Goal: Task Accomplishment & Management: Use online tool/utility

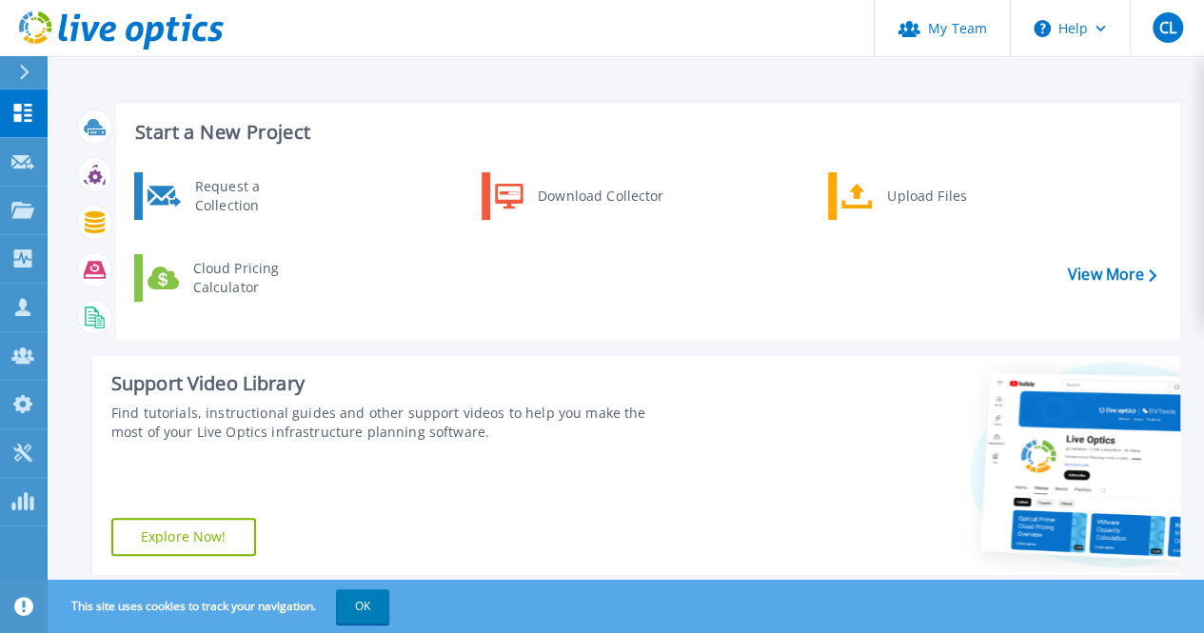
click at [487, 318] on div "Request a Collection Download Collector Upload Files Cloud Pricing Calculator" at bounding box center [645, 250] width 1051 height 164
click at [491, 286] on div "Request a Collection Download Collector Upload Files Cloud Pricing Calculator" at bounding box center [645, 250] width 1051 height 164
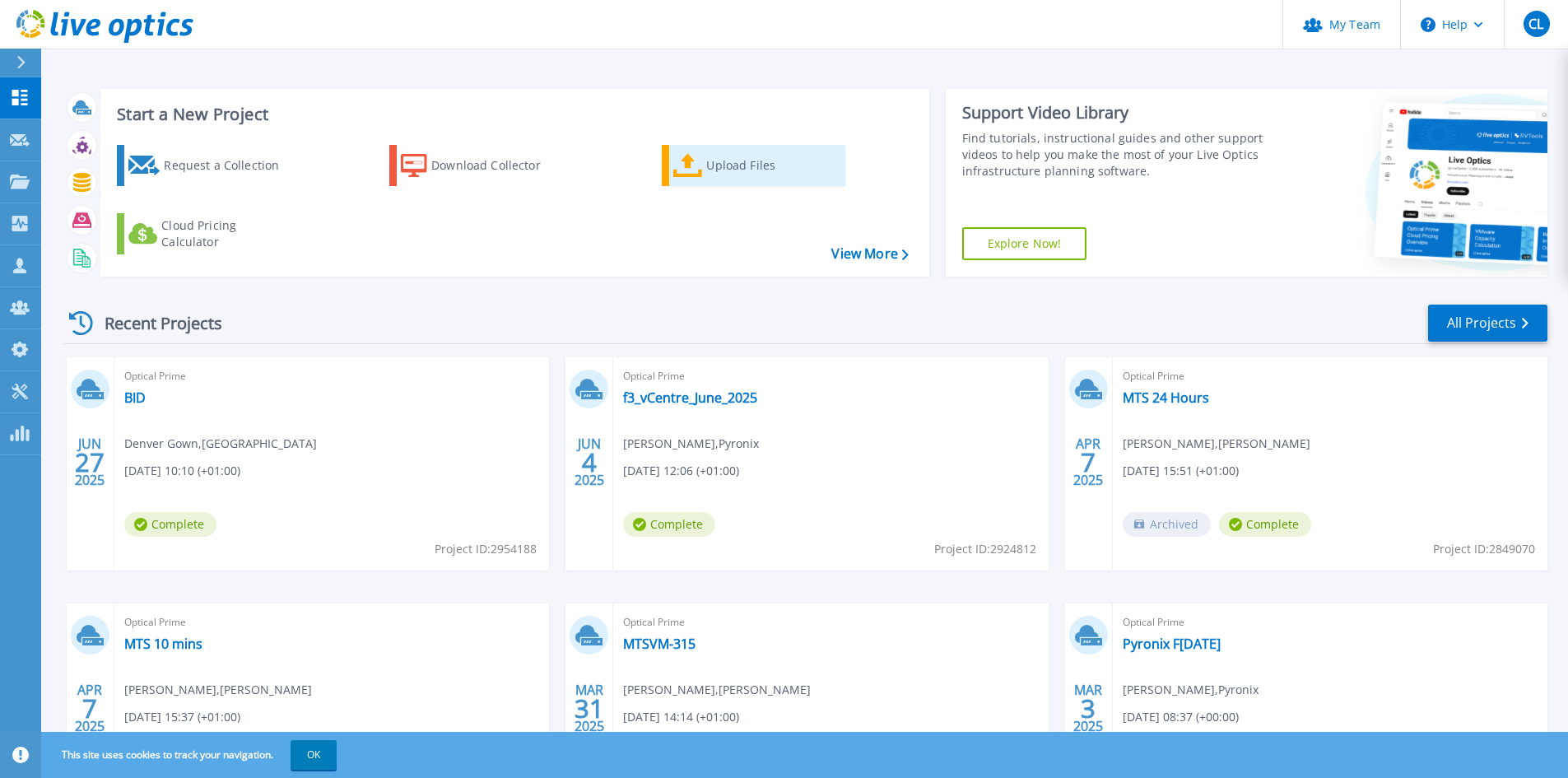
click at [757, 172] on div "Upload Files" at bounding box center [772, 165] width 131 height 33
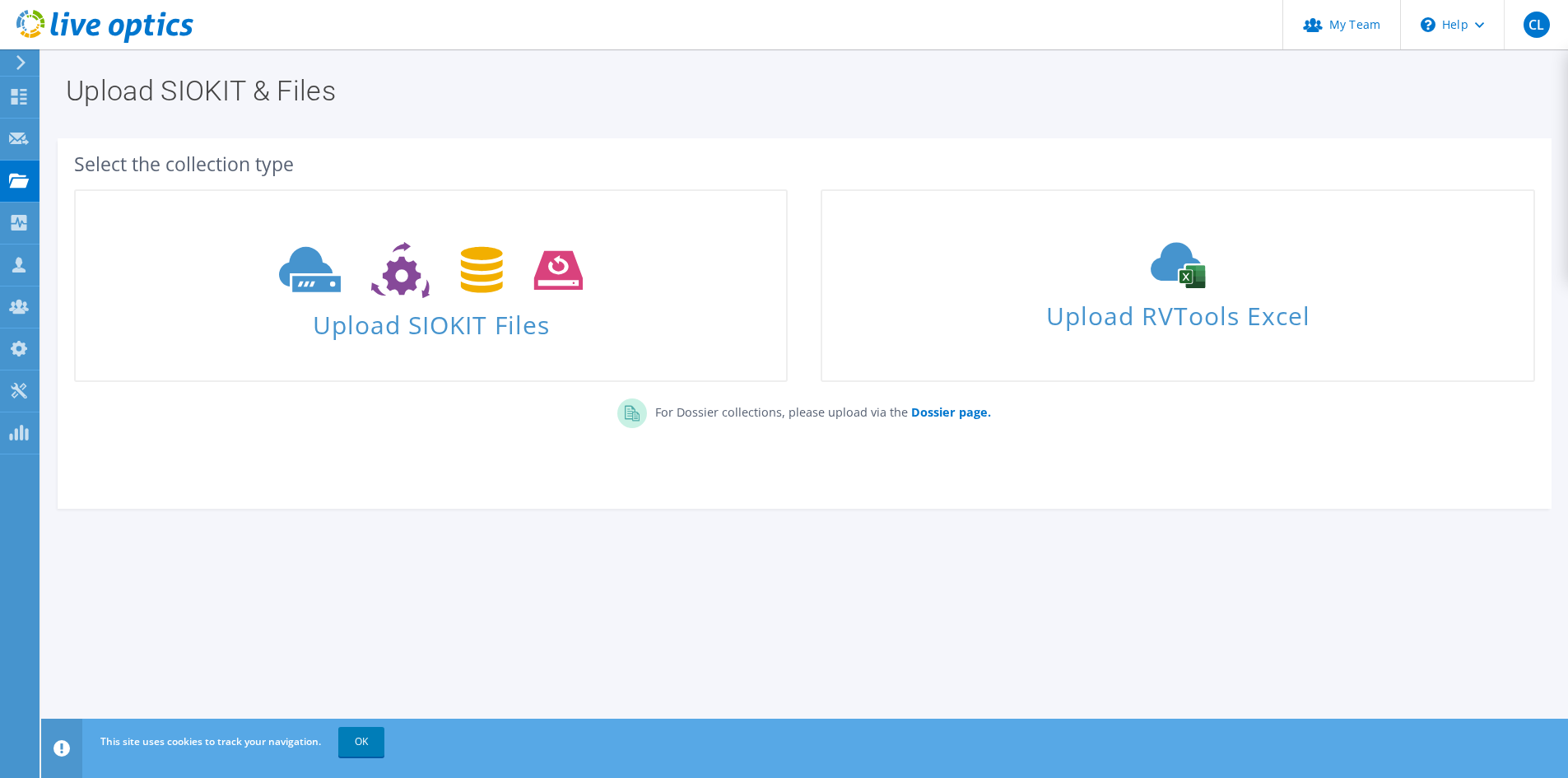
click at [87, 34] on icon at bounding box center [105, 26] width 177 height 34
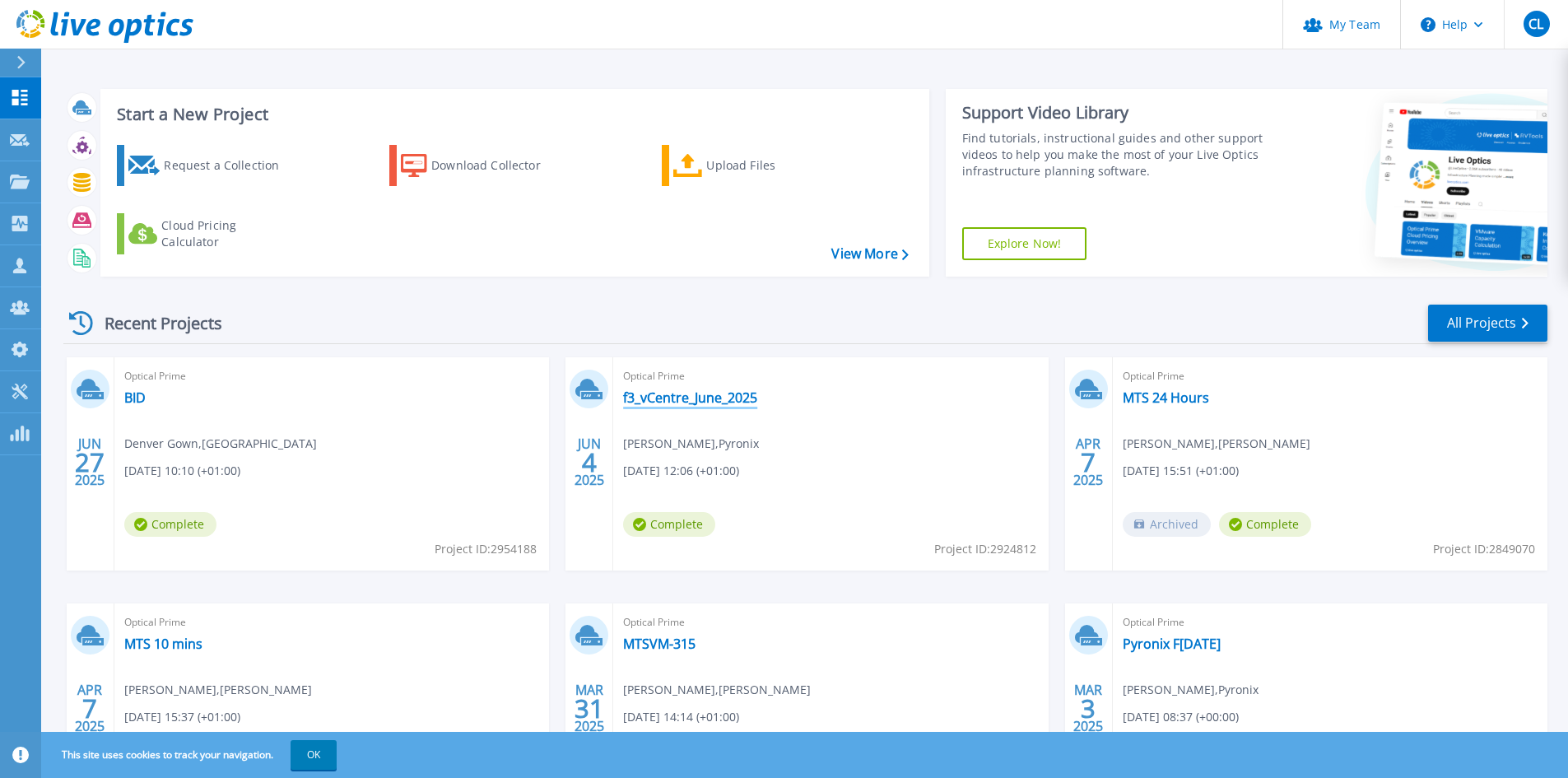
click at [675, 403] on link "f3_vCentre_June_2025" at bounding box center [689, 397] width 134 height 16
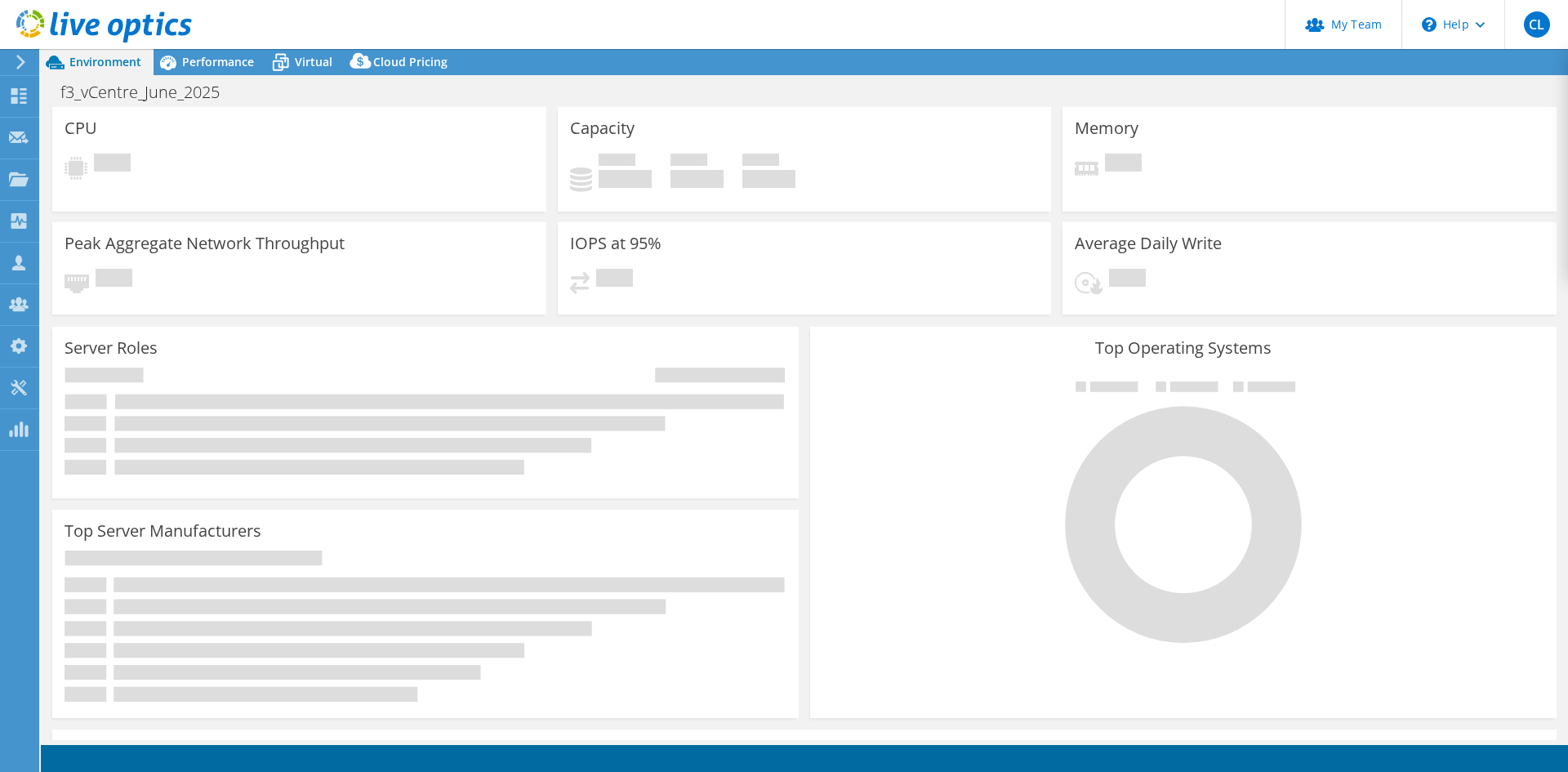
select select "USD"
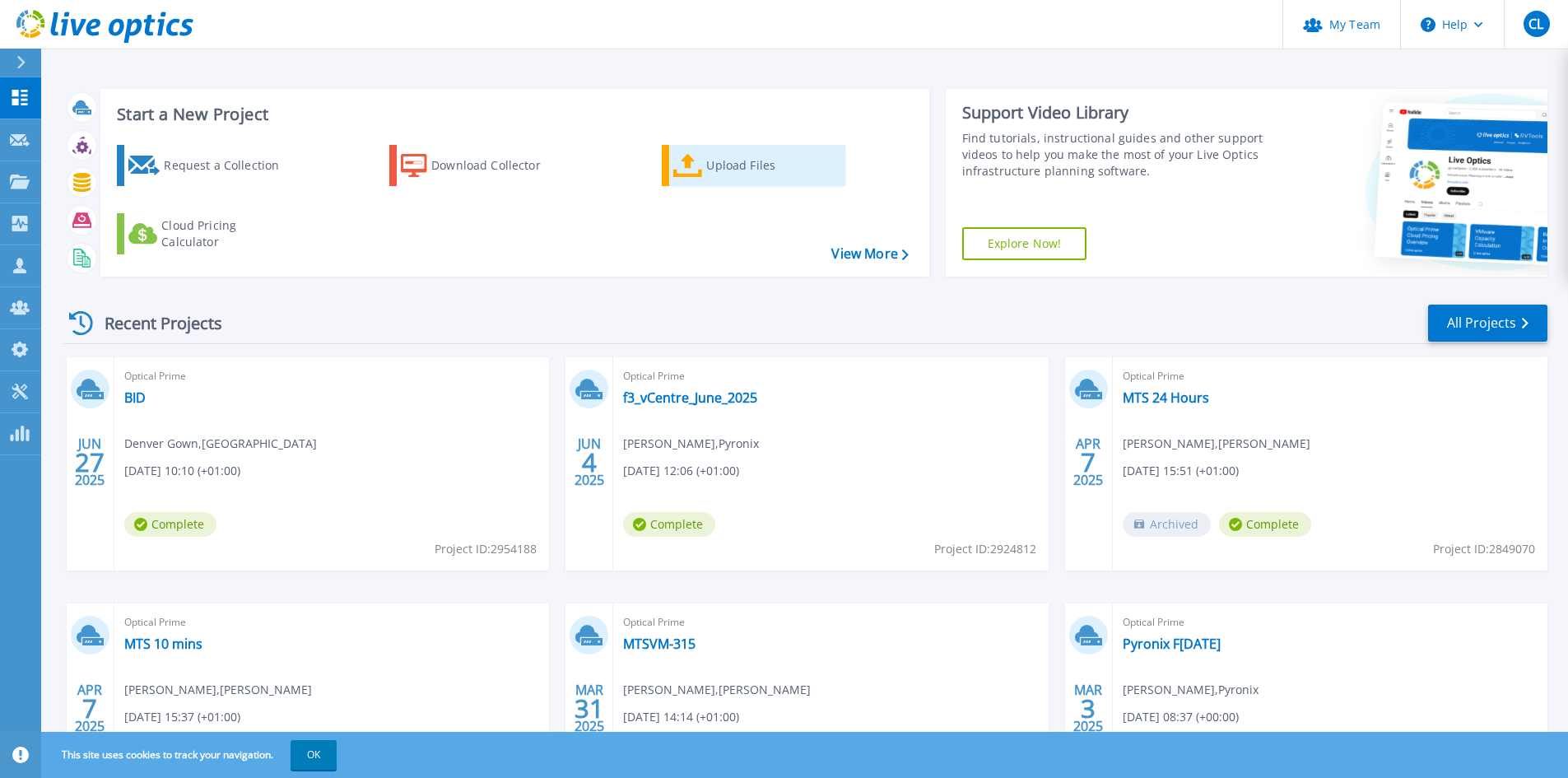
click at [715, 173] on div "Upload Files" at bounding box center [772, 165] width 131 height 33
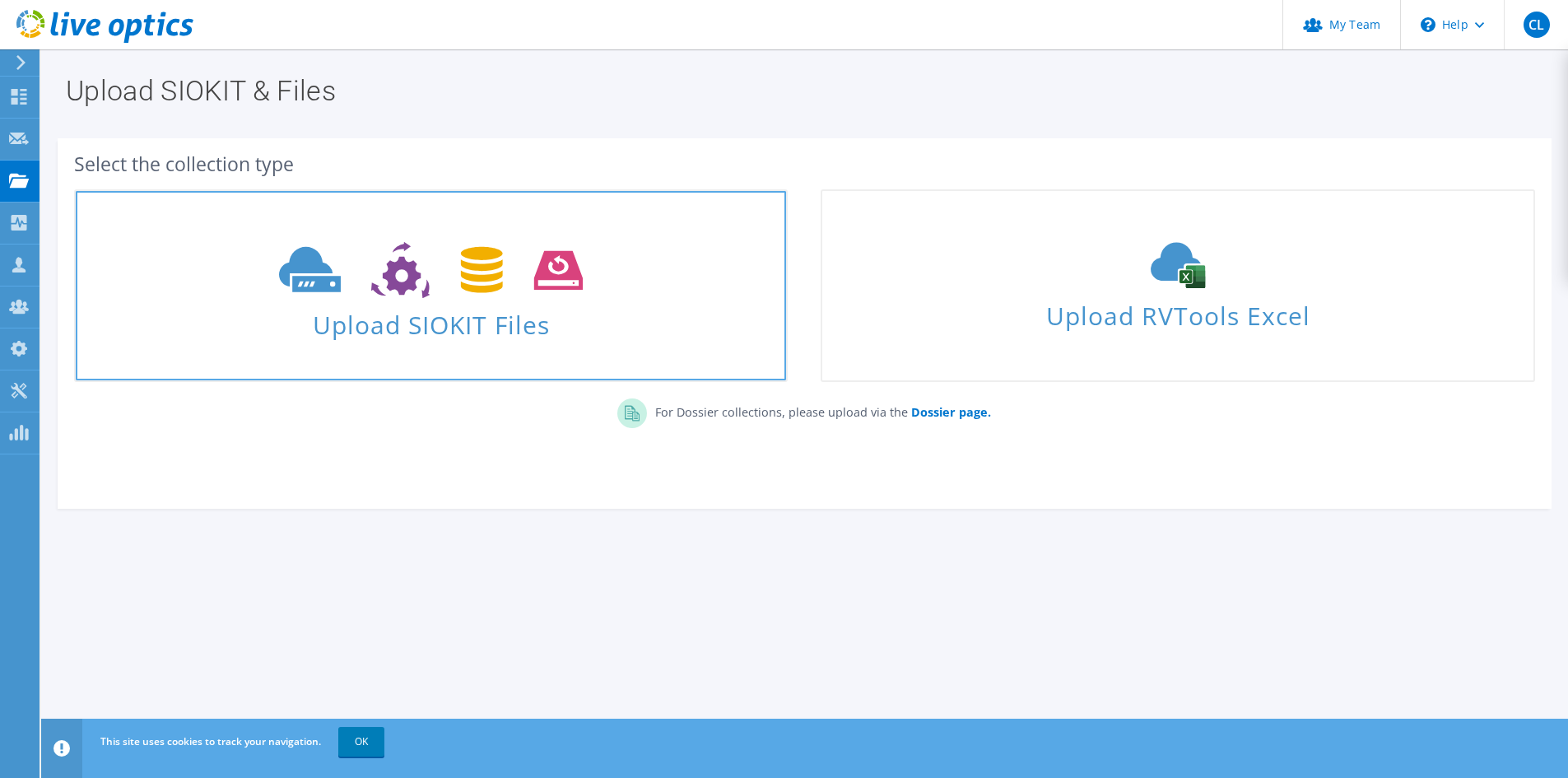
click at [483, 312] on span "Upload SIOKIT Files" at bounding box center [431, 319] width 710 height 35
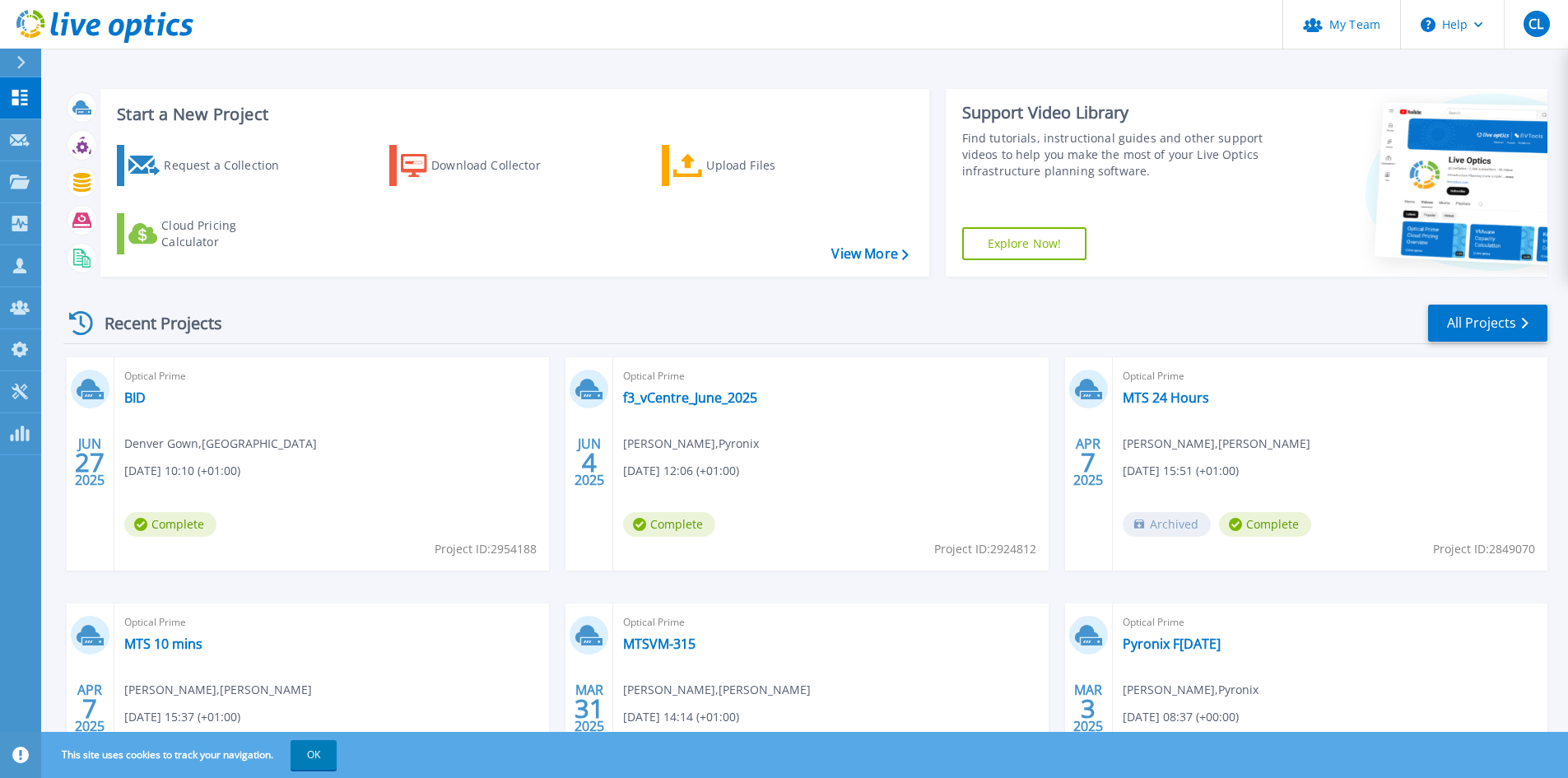
click at [489, 318] on div "Recent Projects All Projects" at bounding box center [805, 324] width 1484 height 42
click at [743, 174] on div "Upload Files" at bounding box center [772, 165] width 131 height 33
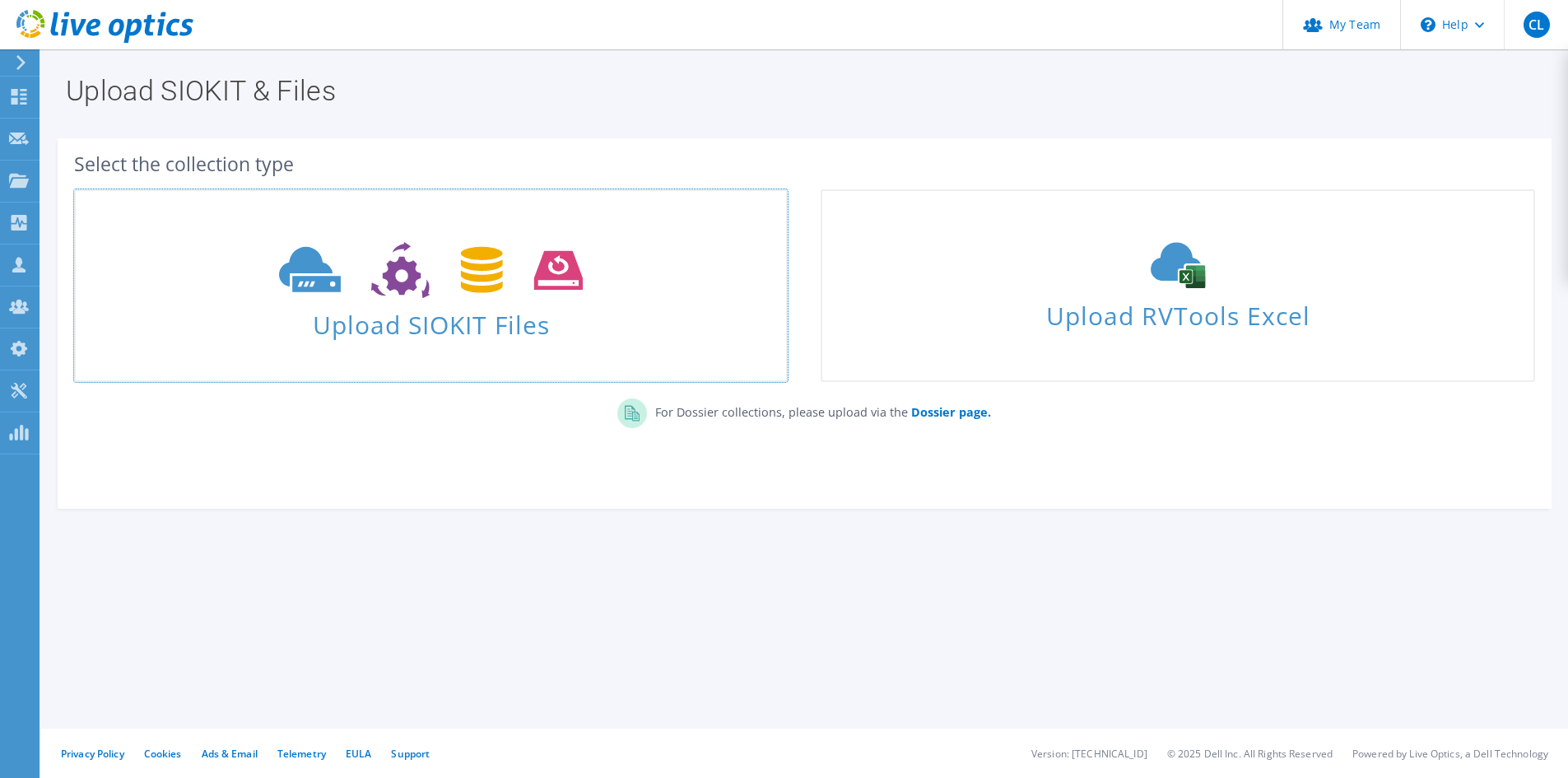
click at [342, 331] on span "Upload SIOKIT Files" at bounding box center [431, 319] width 710 height 35
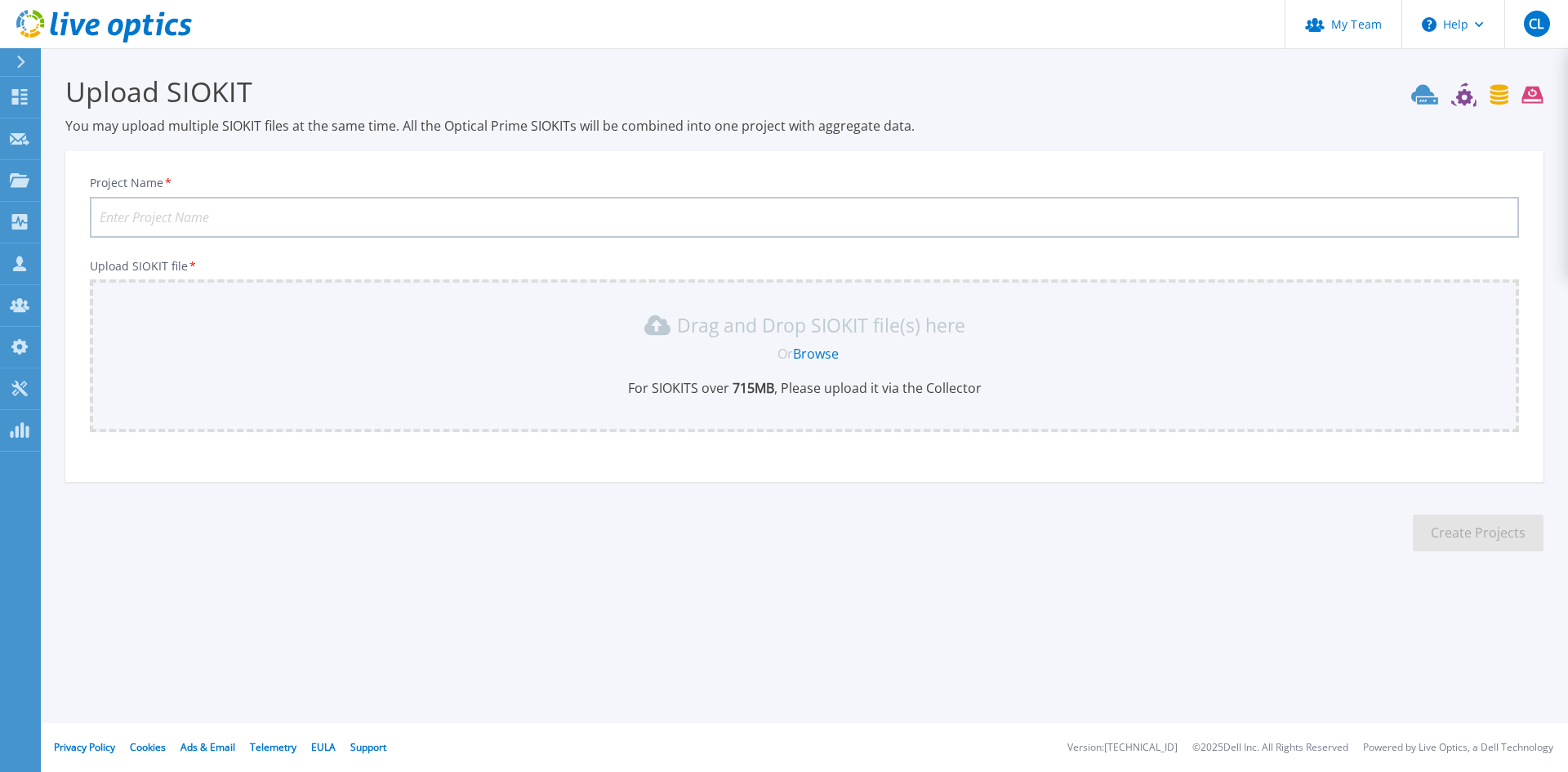
click at [403, 204] on input "Project Name *" at bounding box center [805, 217] width 1430 height 41
click at [820, 350] on link "Browse" at bounding box center [815, 354] width 45 height 18
